Goal: Transaction & Acquisition: Download file/media

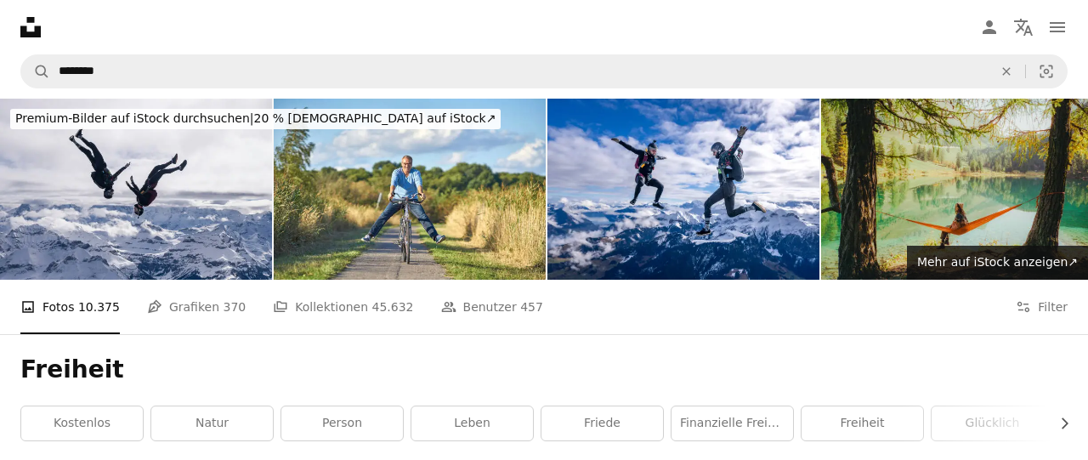
scroll to position [4079, 0]
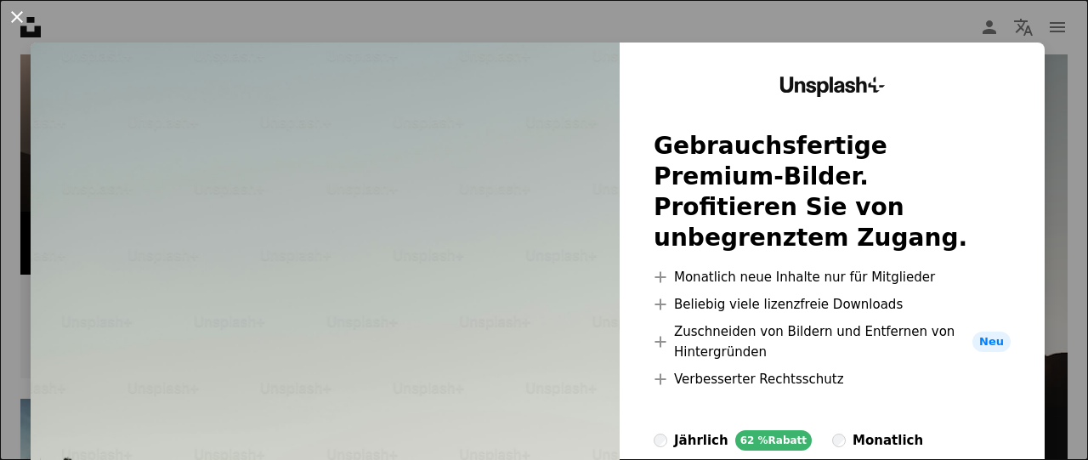
click at [16, 20] on button "An X shape" at bounding box center [17, 17] width 20 height 20
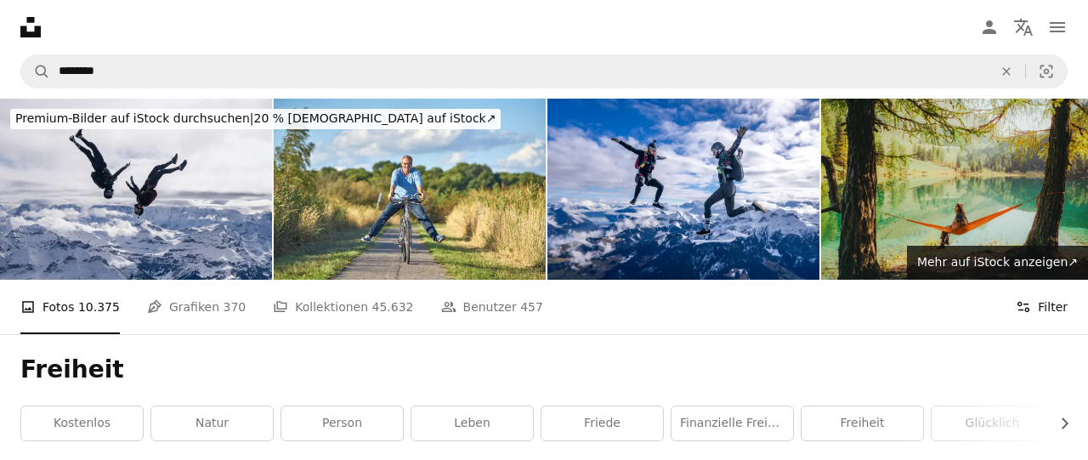
click at [1042, 304] on button "Filters Filter" at bounding box center [1041, 307] width 52 height 54
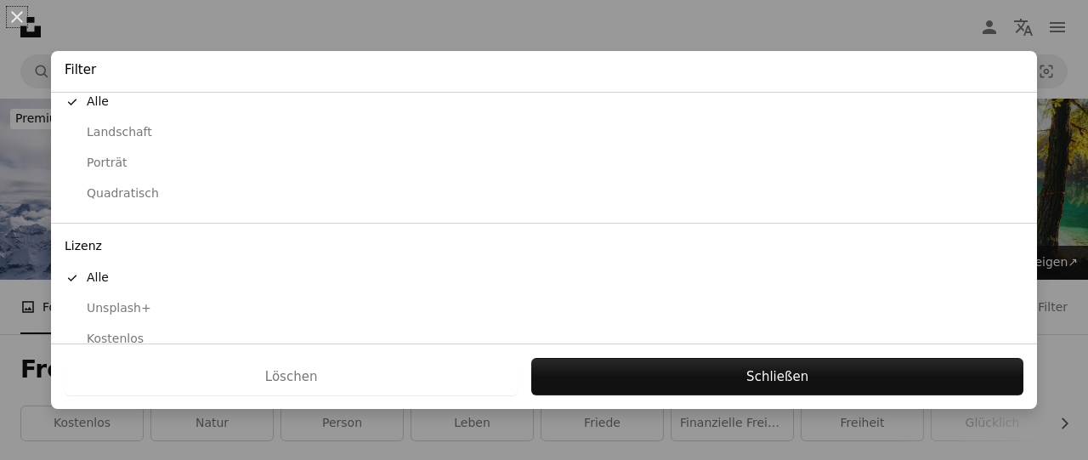
scroll to position [212, 0]
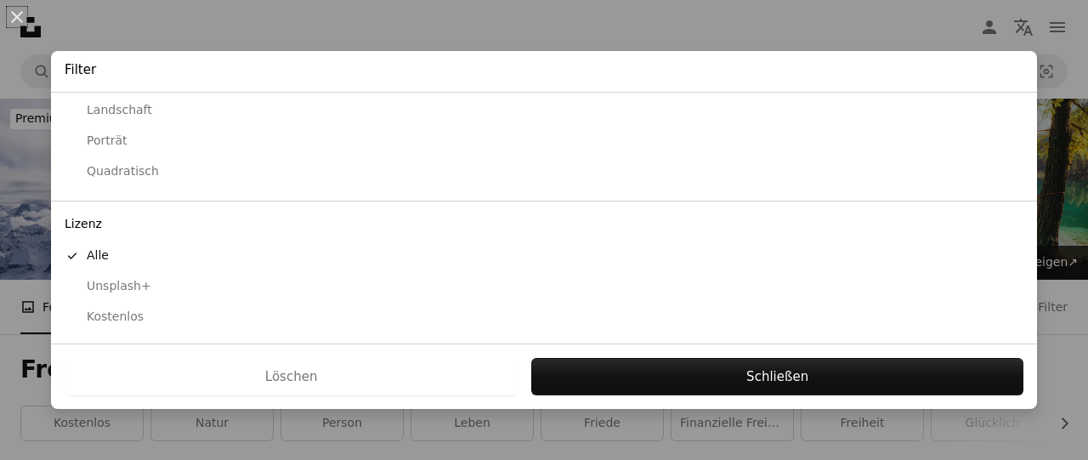
click at [99, 312] on div "Kostenlos" at bounding box center [544, 316] width 958 height 17
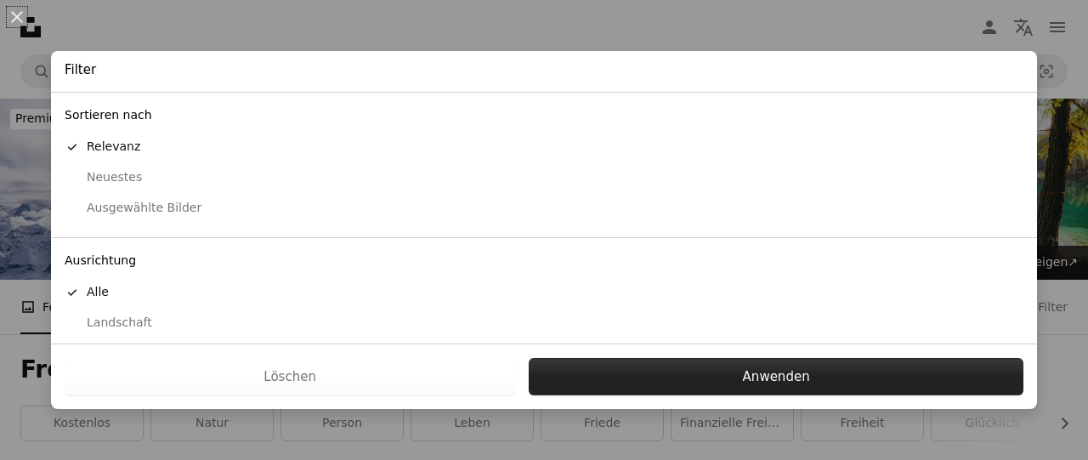
click at [647, 372] on button "Anwenden" at bounding box center [776, 376] width 495 height 37
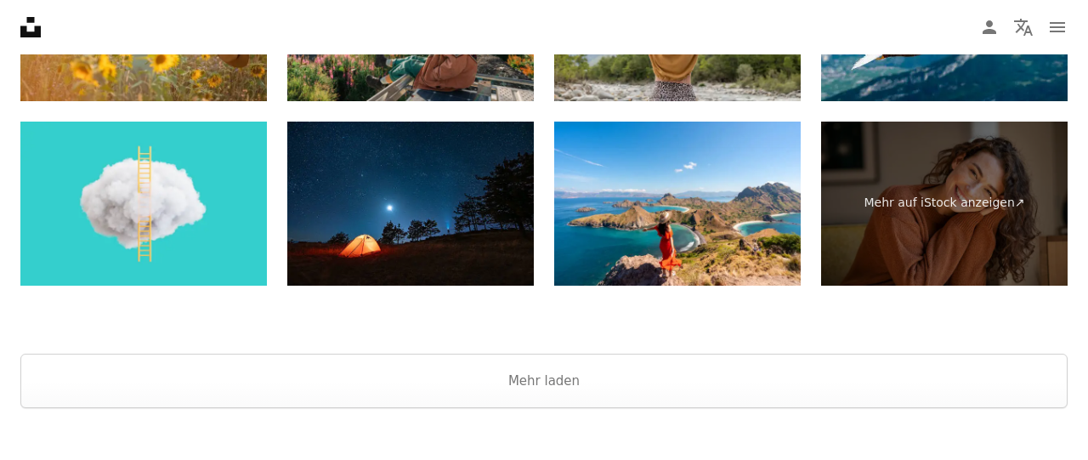
scroll to position [3630, 0]
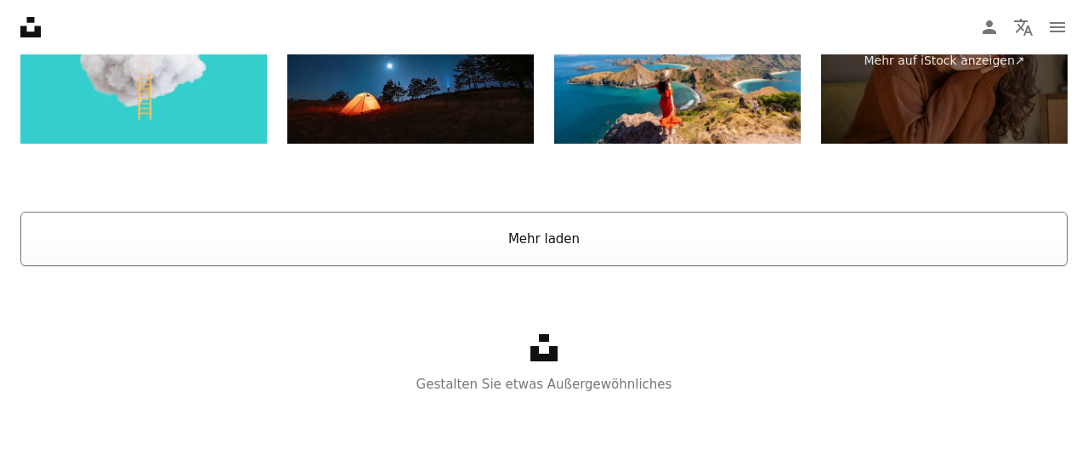
click at [545, 240] on button "Mehr laden" at bounding box center [543, 239] width 1047 height 54
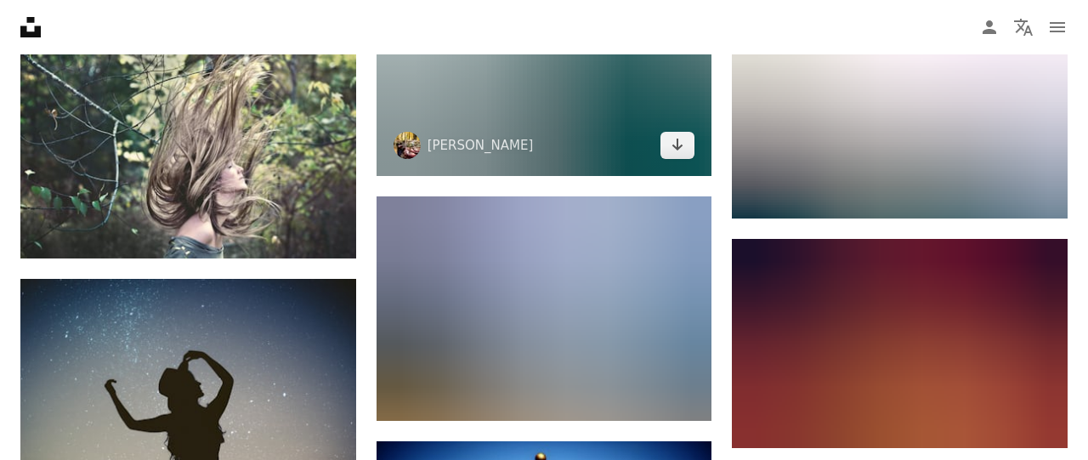
scroll to position [19896, 0]
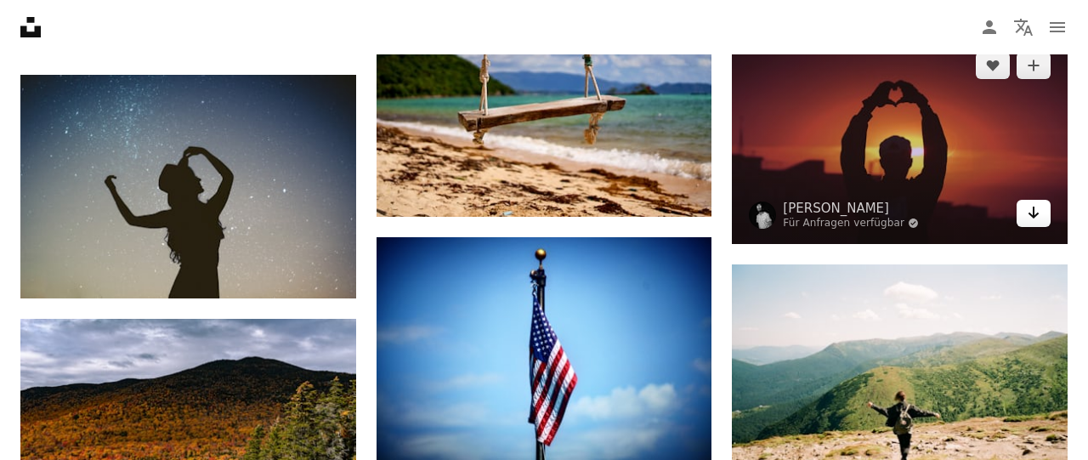
click at [1024, 212] on link "Arrow pointing down" at bounding box center [1033, 213] width 34 height 27
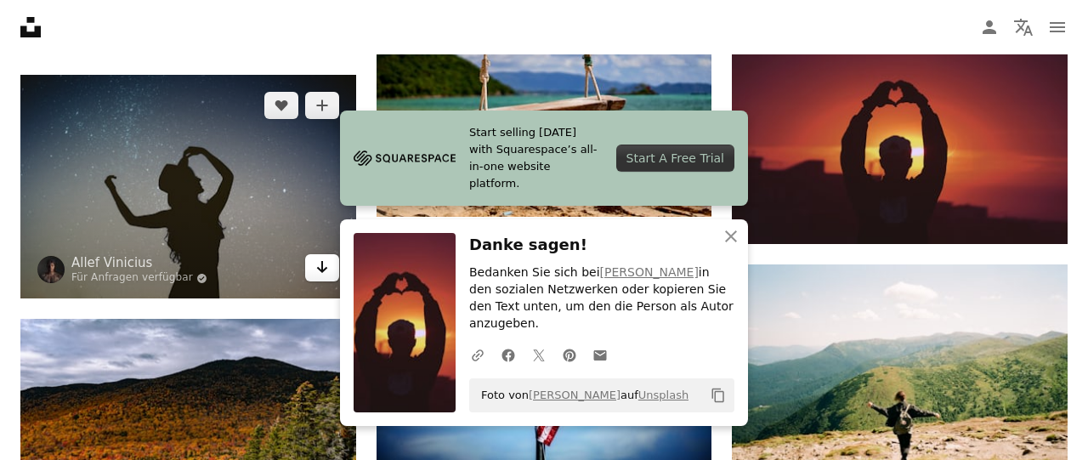
click at [310, 275] on link "Arrow pointing down" at bounding box center [322, 267] width 34 height 27
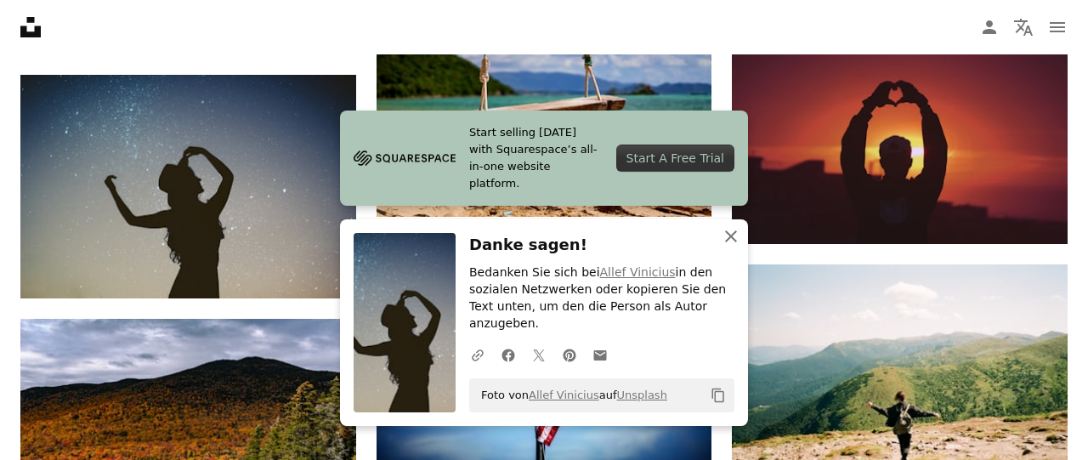
click at [725, 246] on icon "An X shape" at bounding box center [731, 236] width 20 height 20
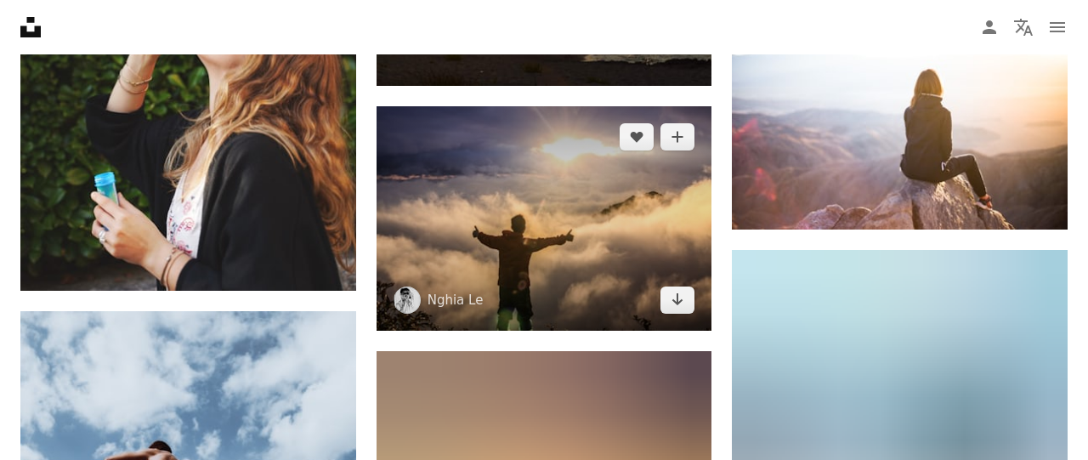
scroll to position [15833, 0]
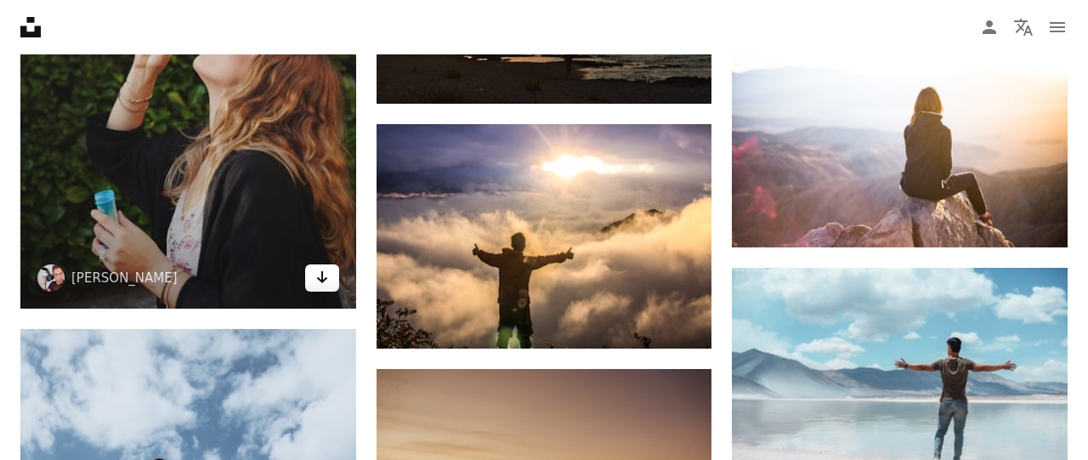
click at [308, 279] on link "Arrow pointing down" at bounding box center [322, 277] width 34 height 27
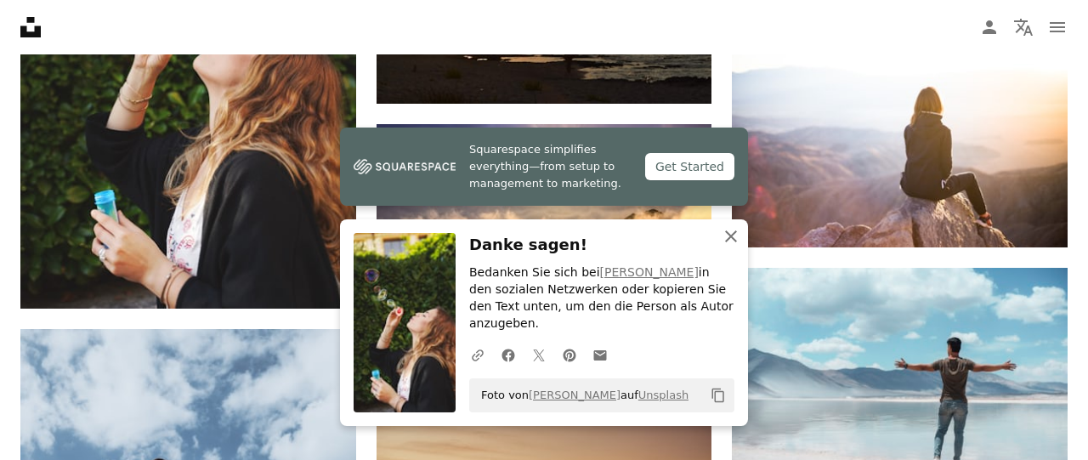
click at [732, 246] on icon "An X shape" at bounding box center [731, 236] width 20 height 20
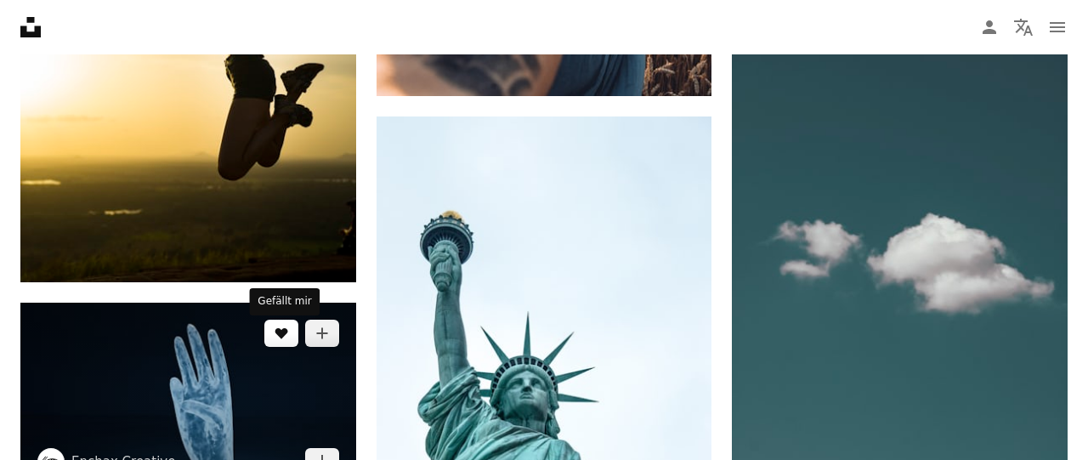
scroll to position [19198, 0]
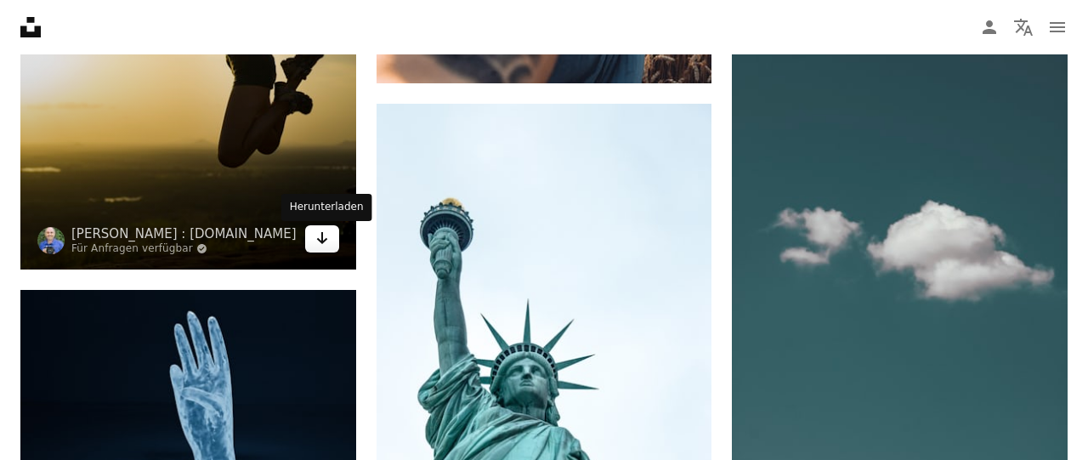
click at [310, 235] on link "Arrow pointing down" at bounding box center [322, 238] width 34 height 27
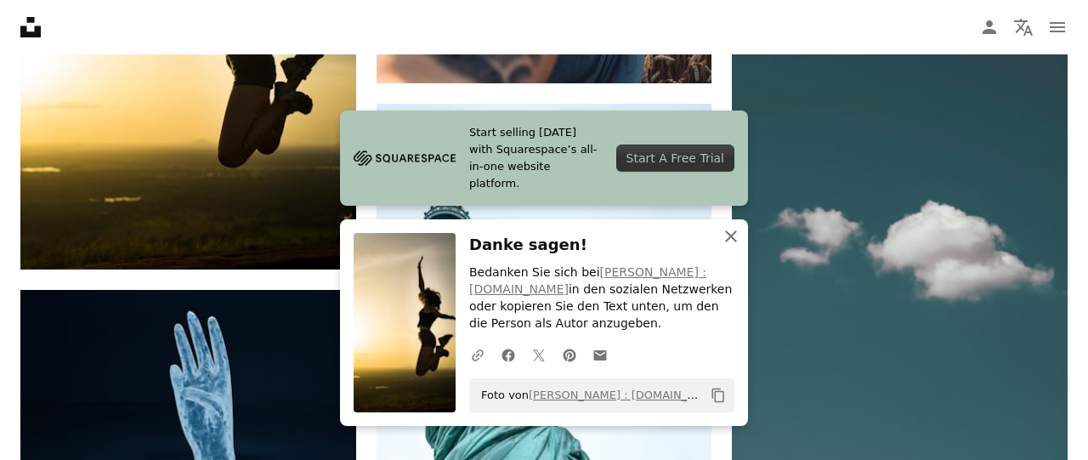
click at [734, 238] on icon "An X shape" at bounding box center [731, 236] width 20 height 20
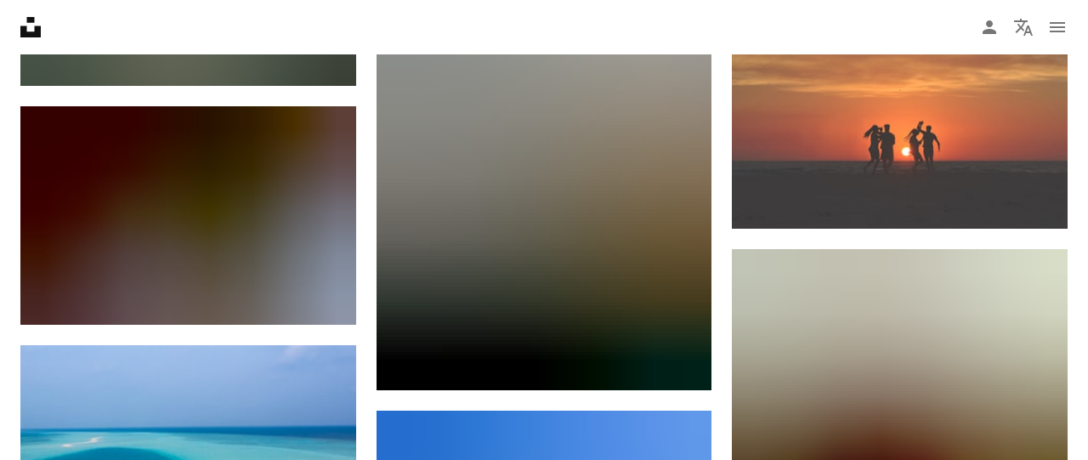
scroll to position [17057, 0]
